Goal: Task Accomplishment & Management: Complete application form

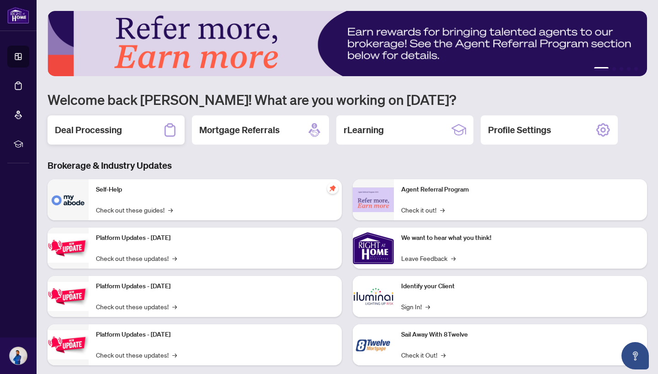
click at [140, 142] on div "Deal Processing" at bounding box center [115, 130] width 137 height 29
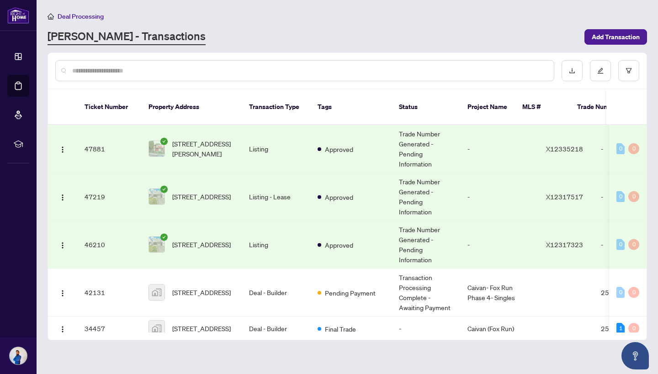
click at [195, 139] on span "[STREET_ADDRESS][PERSON_NAME]" at bounding box center [203, 149] width 62 height 20
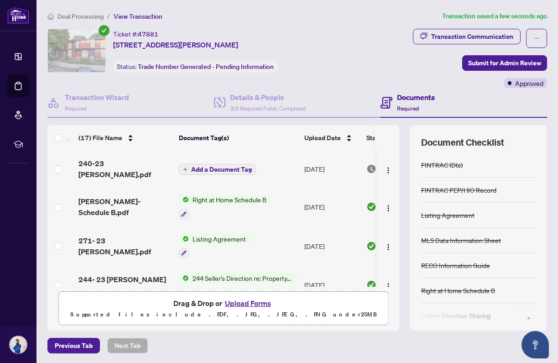
click at [210, 171] on button "Add a Document Tag" at bounding box center [217, 169] width 77 height 11
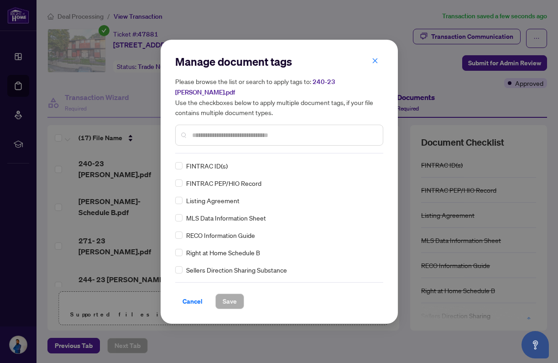
click at [207, 143] on div "Manage document tags Please browse the list or search to apply tags to: 240-23 …" at bounding box center [279, 103] width 208 height 99
click at [210, 130] on input "text" at bounding box center [284, 135] width 184 height 10
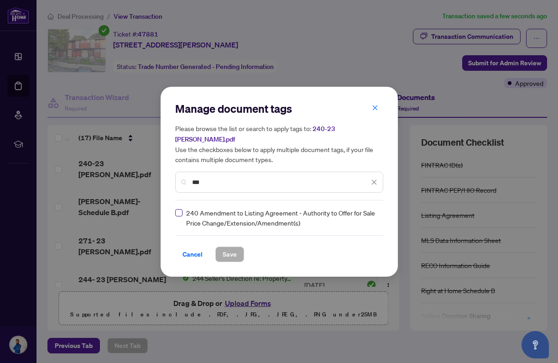
type input "***"
click at [232, 251] on span "Save" at bounding box center [230, 254] width 14 height 15
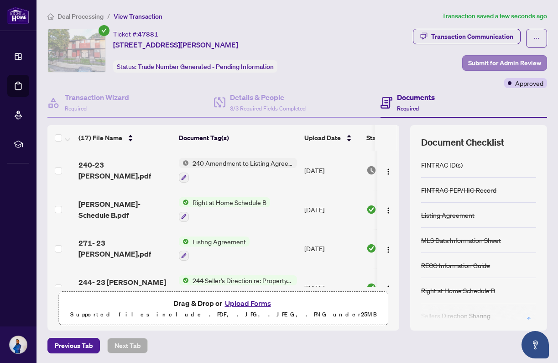
click at [493, 67] on span "Submit for Admin Review" at bounding box center [505, 63] width 73 height 15
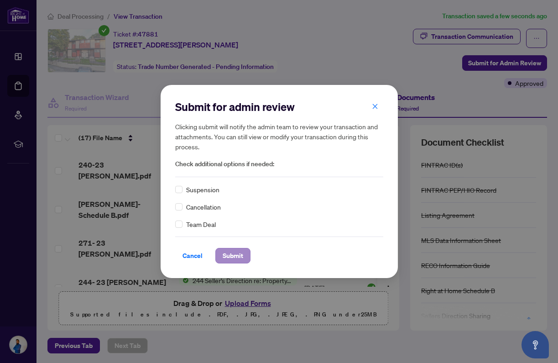
click at [231, 250] on span "Submit" at bounding box center [233, 255] width 21 height 15
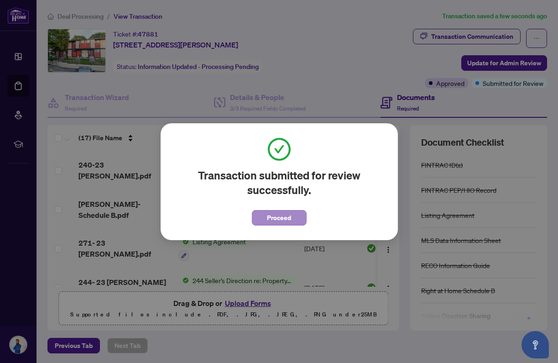
click at [288, 219] on span "Proceed" at bounding box center [279, 218] width 24 height 15
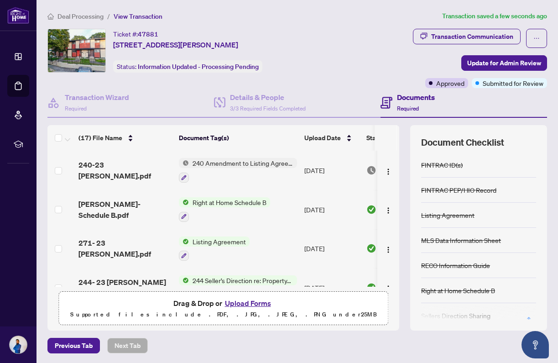
click at [67, 17] on span "Deal Processing" at bounding box center [81, 16] width 46 height 8
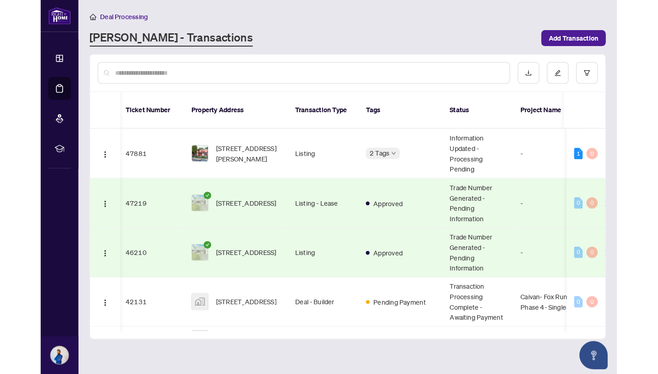
scroll to position [0, 2]
